Goal: Task Accomplishment & Management: Complete application form

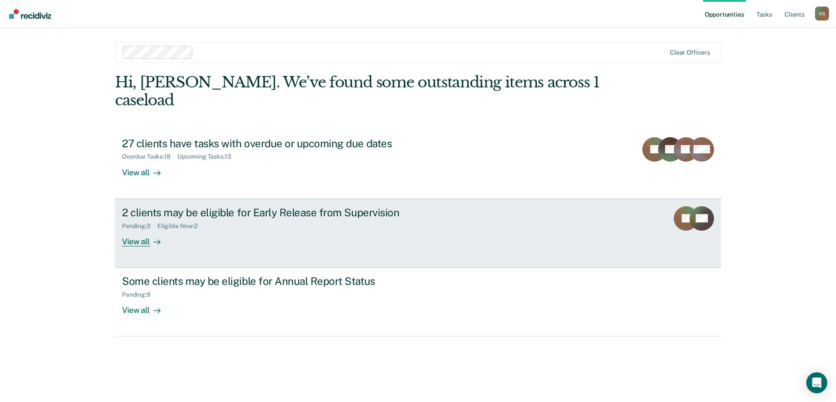
click at [330, 206] on div "2 clients may be eligible for Early Release from Supervision" at bounding box center [275, 212] width 307 height 13
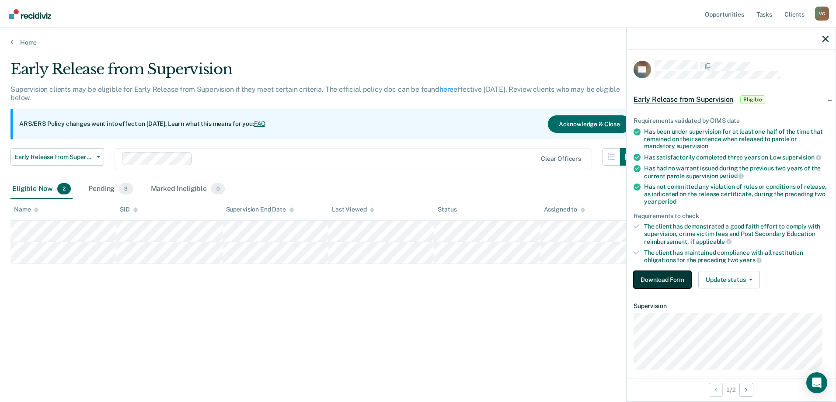
click at [657, 274] on button "Download Form" at bounding box center [662, 279] width 58 height 17
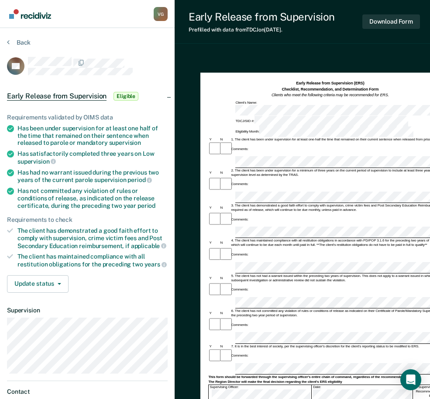
click at [0, 208] on html "Looks like you’re using Internet Explorer 11. For faster loading and a better e…" at bounding box center [215, 199] width 430 height 399
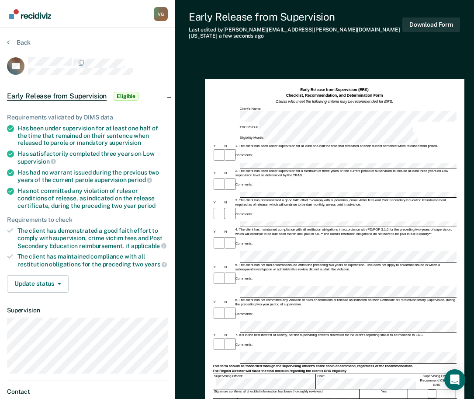
scroll to position [0, 189]
click at [468, 172] on div "Early Release from Supervision (ERS) Checklist, Recommendation, and Determinati…" at bounding box center [324, 276] width 299 height 431
click at [472, 178] on div "Early Release from Supervision (ERS) Checklist, Recommendation, and Determinati…" at bounding box center [324, 276] width 299 height 431
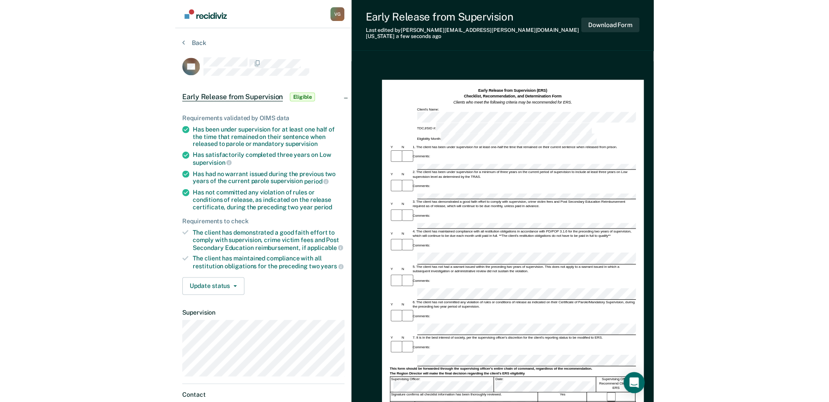
scroll to position [0, 0]
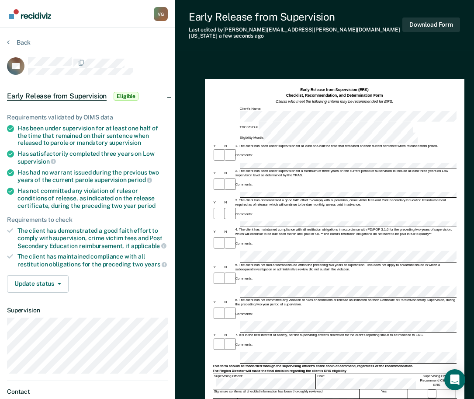
click at [264, 192] on form "Early Release from Supervision (ERS) Checklist, Recommendation, and Determinati…" at bounding box center [335, 335] width 244 height 496
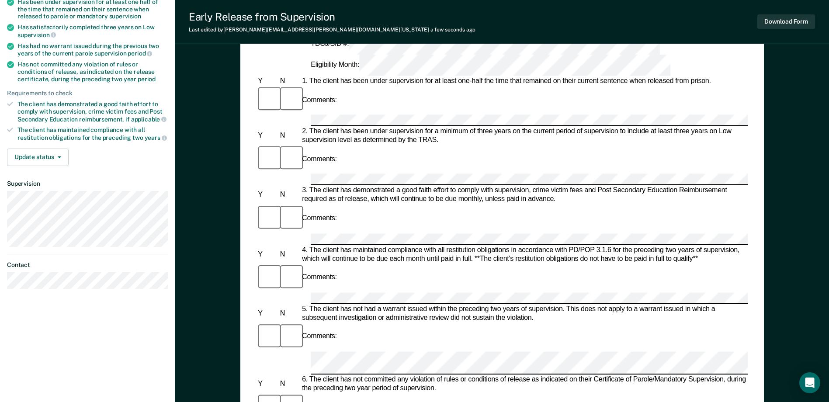
scroll to position [131, 0]
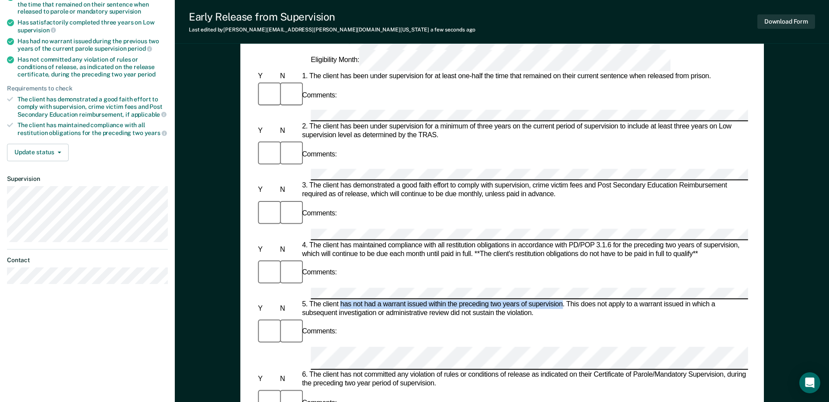
drag, startPoint x: 341, startPoint y: 200, endPoint x: 562, endPoint y: 198, distance: 221.6
click at [562, 300] on div "5. The client has not had a warrant issued within the preceding two years of su…" at bounding box center [524, 308] width 448 height 17
drag, startPoint x: 341, startPoint y: 198, endPoint x: 565, endPoint y: 198, distance: 223.8
click at [565, 300] on div "5. The client has not had a warrant issued within the preceding two years of su…" at bounding box center [524, 308] width 448 height 17
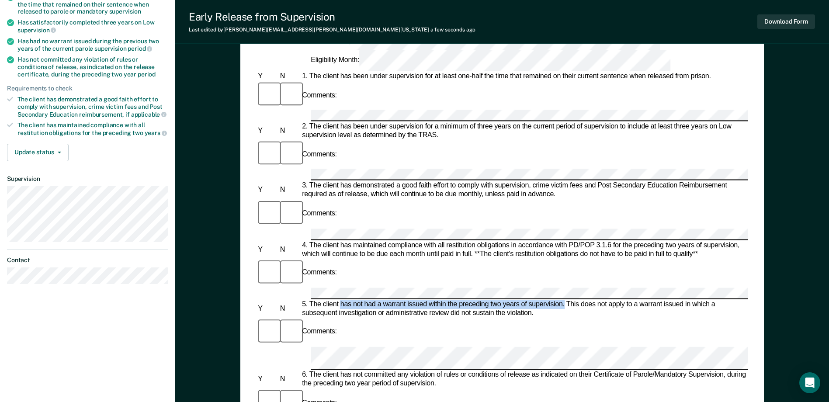
copy div "has not had a warrant issued within the preceding two years of supervision."
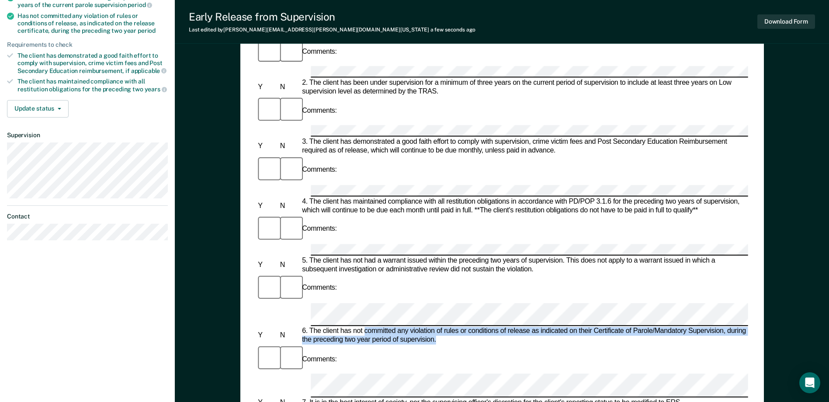
drag, startPoint x: 364, startPoint y: 202, endPoint x: 752, endPoint y: 208, distance: 387.7
click at [752, 208] on div "Early Release from Supervision (ERS) Checklist, Recommendation, and Determinati…" at bounding box center [502, 239] width 524 height 682
copy div "committed any violation of rules or conditions of release as indicated on their…"
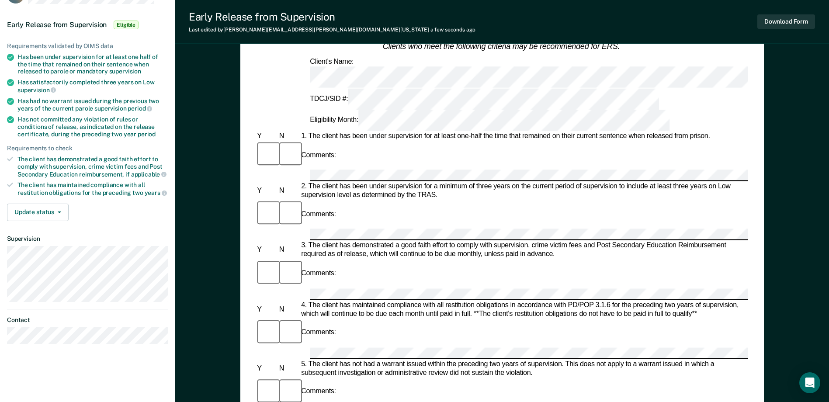
scroll to position [0, 0]
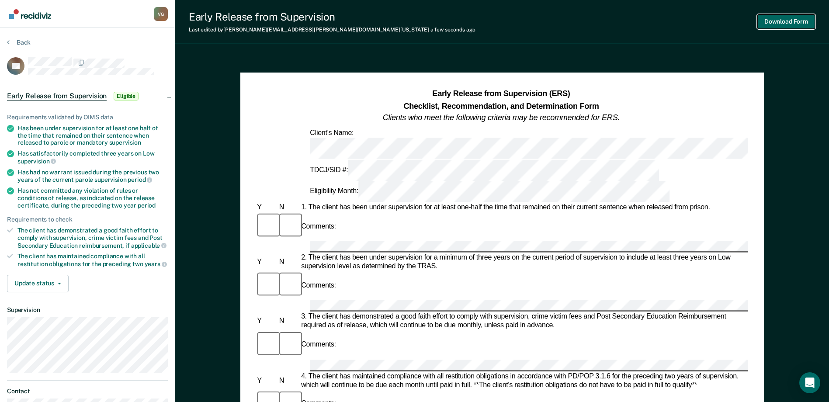
click at [770, 26] on button "Download Form" at bounding box center [786, 21] width 58 height 14
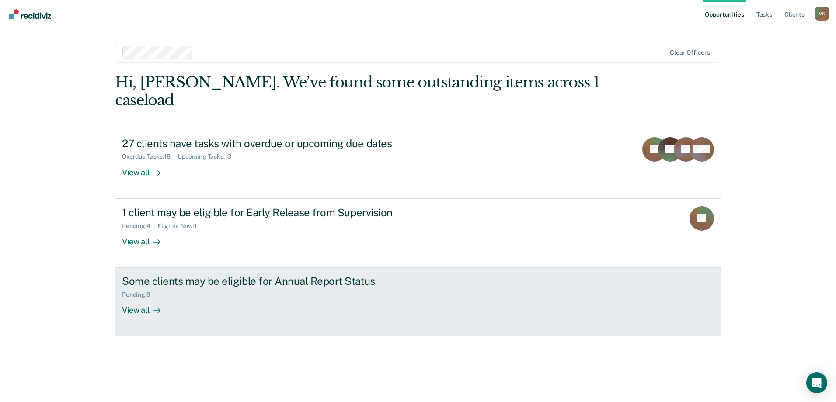
click at [229, 275] on div "Some clients may be eligible for Annual Report Status" at bounding box center [275, 281] width 307 height 13
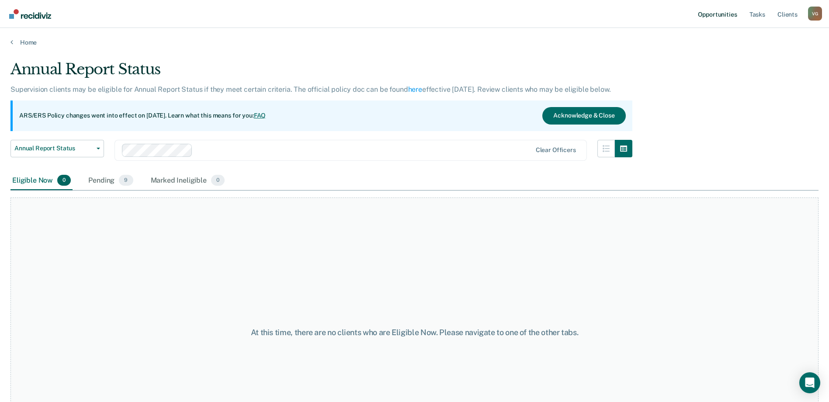
click at [711, 14] on link "Opportunities" at bounding box center [717, 14] width 42 height 28
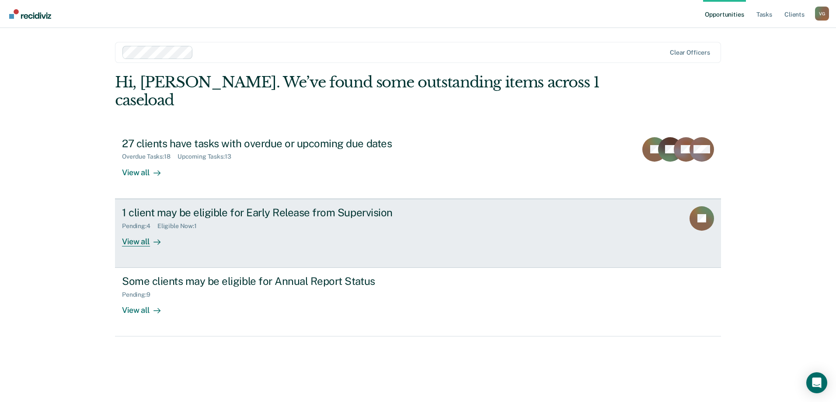
click at [326, 206] on div "1 client may be eligible for Early Release from Supervision" at bounding box center [275, 212] width 307 height 13
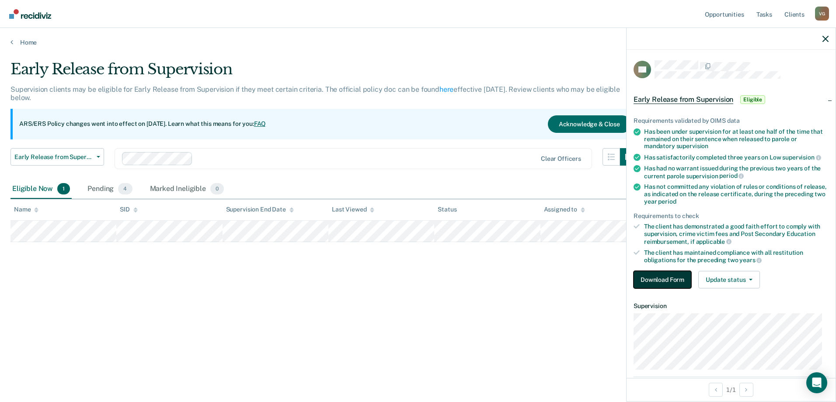
click at [670, 274] on button "Download Form" at bounding box center [662, 279] width 58 height 17
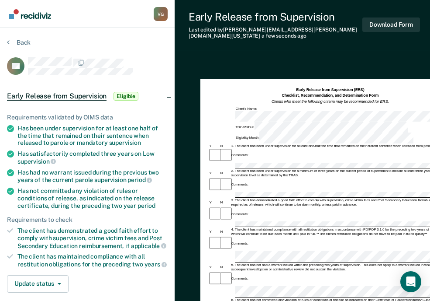
click at [263, 236] on div "Comments:" at bounding box center [330, 243] width 244 height 14
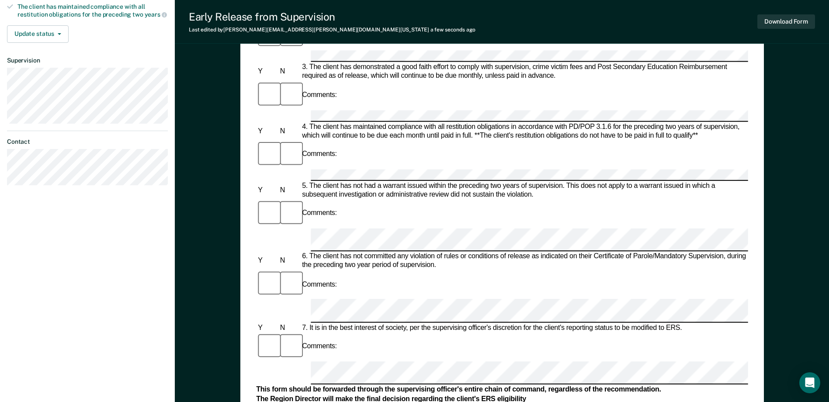
scroll to position [262, 0]
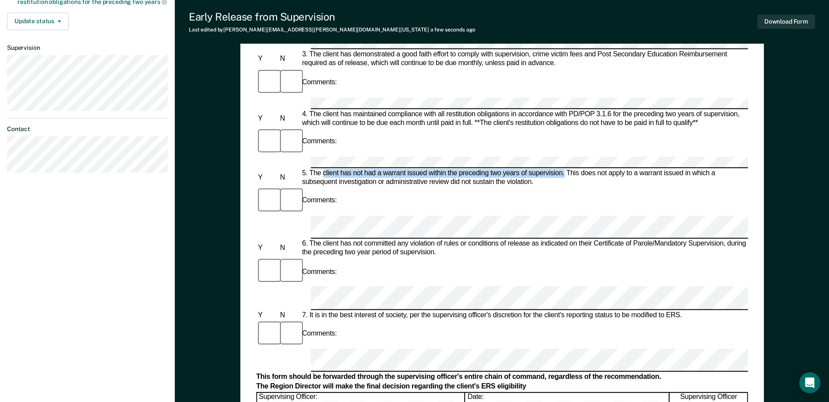
drag, startPoint x: 323, startPoint y: 67, endPoint x: 565, endPoint y: 64, distance: 242.1
click at [565, 169] on div "5. The client has not had a warrant issued within the preceding two years of su…" at bounding box center [524, 177] width 448 height 17
drag, startPoint x: 565, startPoint y: 64, endPoint x: 533, endPoint y: 70, distance: 32.6
copy div "client has not had a warrant issued within the preceding two years of supervisi…"
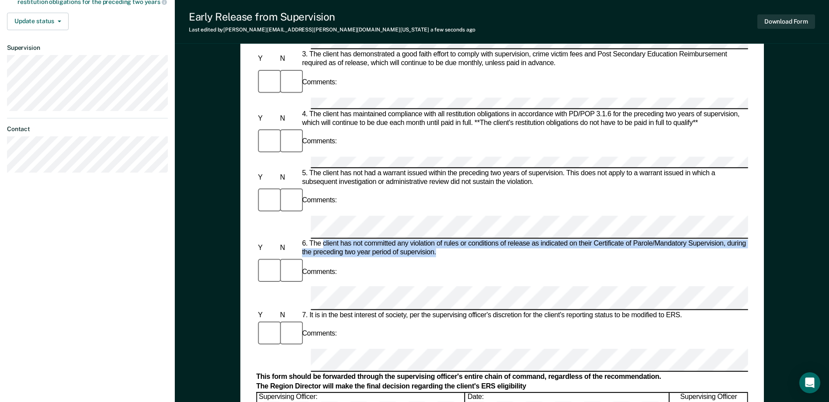
drag, startPoint x: 322, startPoint y: 115, endPoint x: 745, endPoint y: 121, distance: 423.1
click at [745, 240] on div "6. The client has not committed any violation of rules or conditions of release…" at bounding box center [524, 248] width 448 height 17
copy div "client has not committed any violation of rules or conditions of release as ind…"
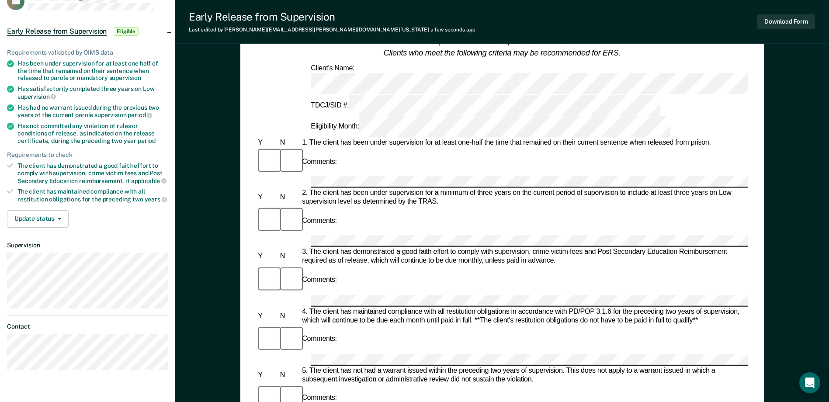
scroll to position [0, 0]
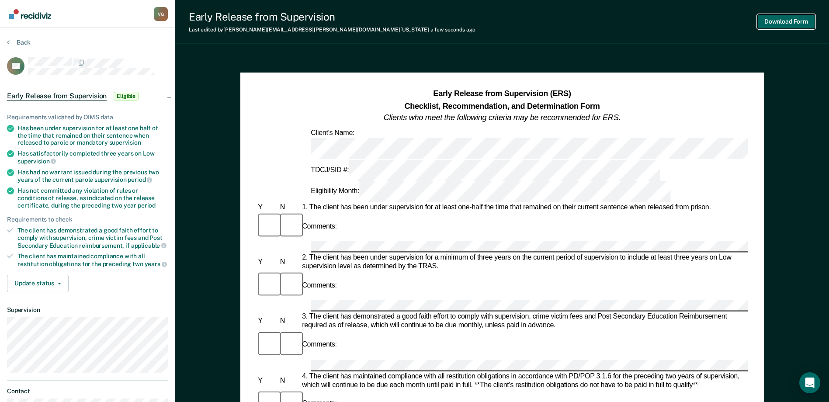
click at [802, 15] on button "Download Form" at bounding box center [786, 21] width 58 height 14
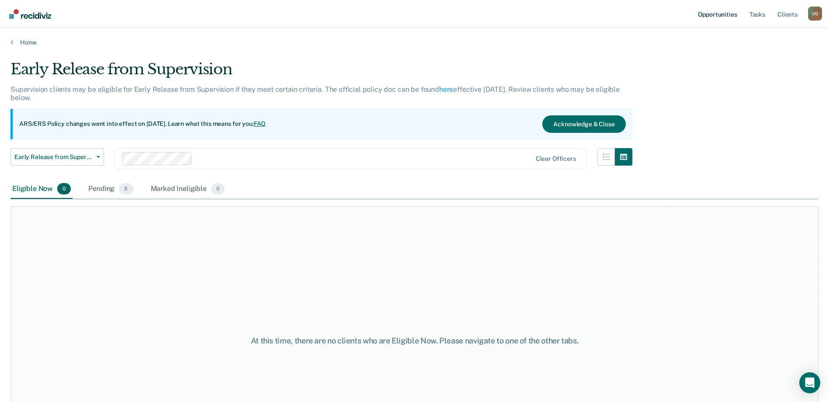
click at [709, 16] on link "Opportunities" at bounding box center [717, 14] width 42 height 28
